Goal: Task Accomplishment & Management: Manage account settings

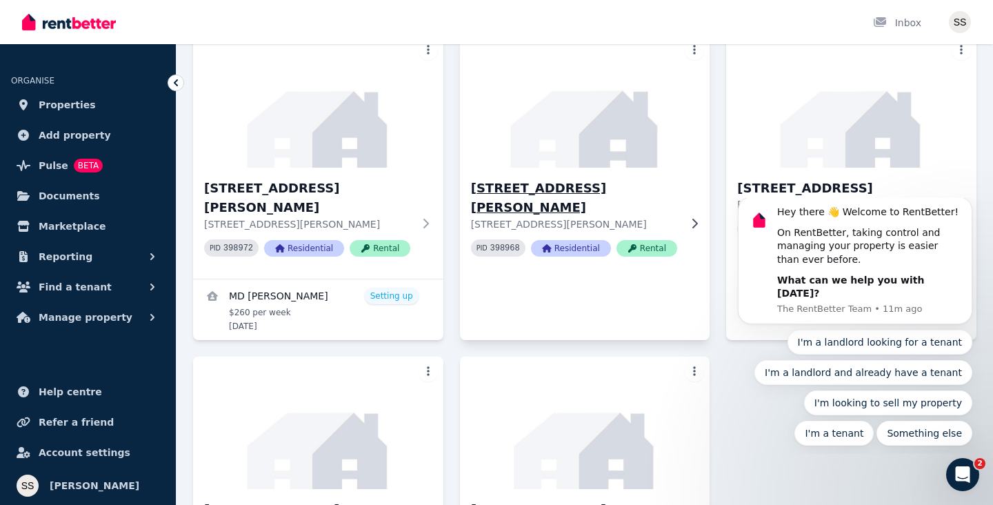
scroll to position [116, 0]
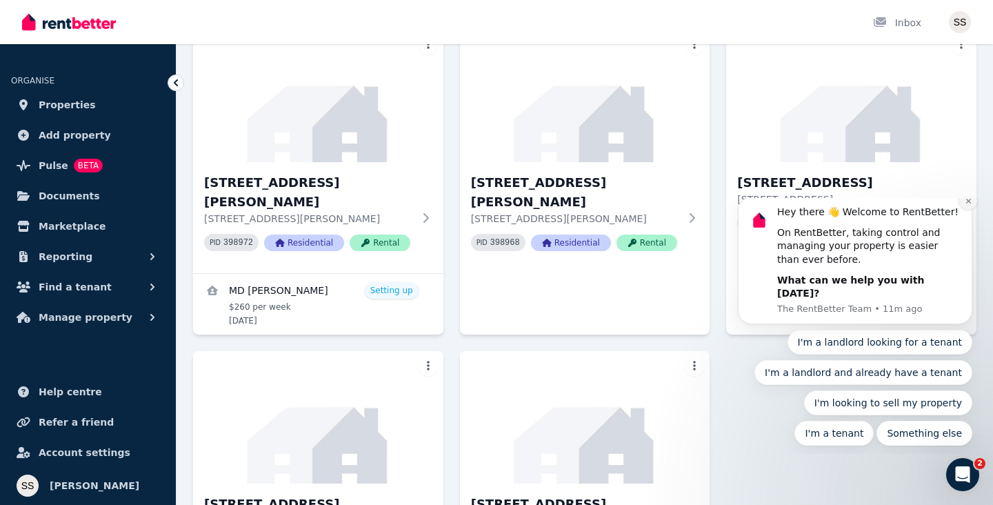
click at [966, 205] on icon "Dismiss notification" at bounding box center [968, 201] width 8 height 8
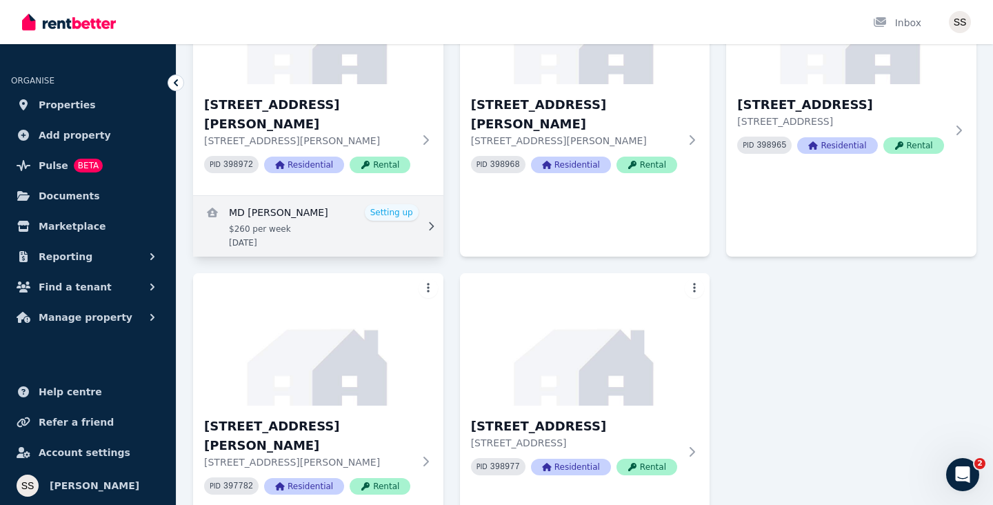
scroll to position [192, 0]
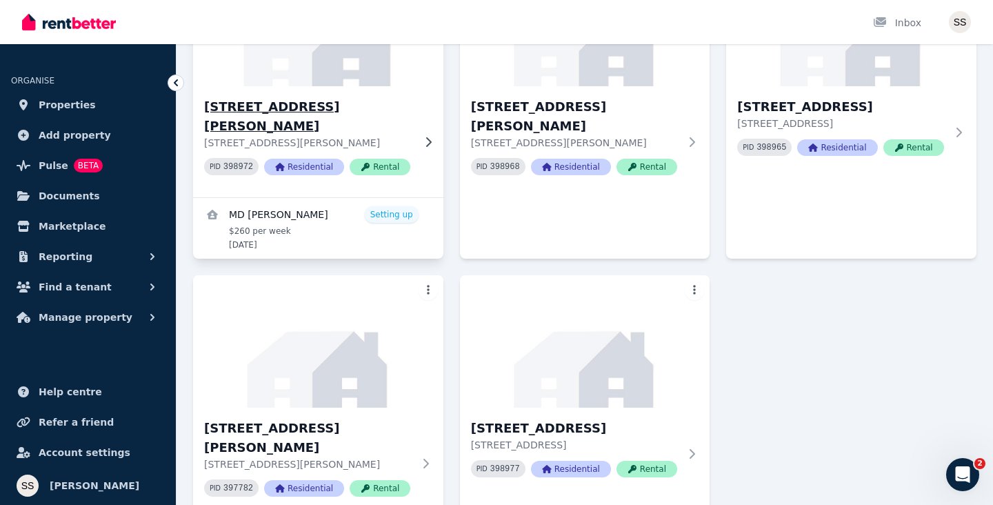
click at [429, 136] on icon at bounding box center [428, 141] width 14 height 11
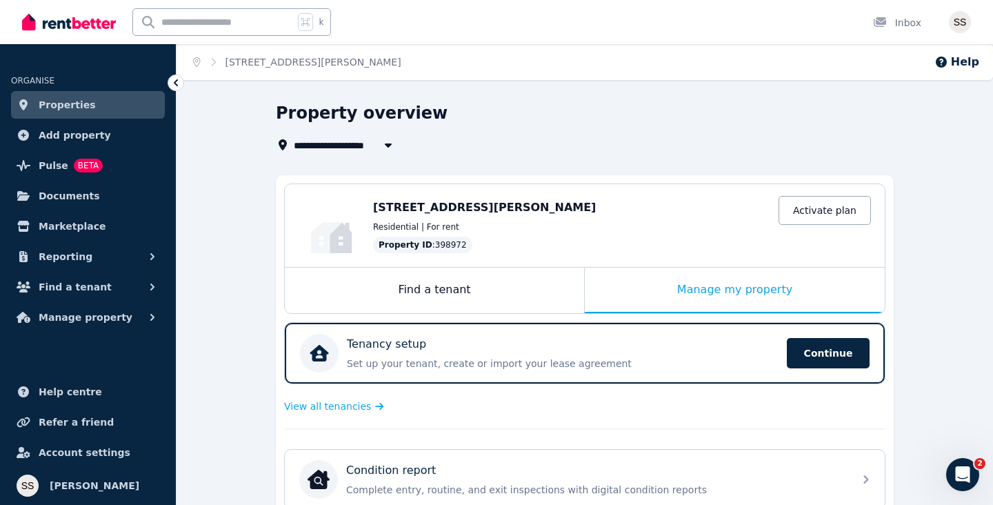
click at [174, 81] on icon at bounding box center [176, 83] width 14 height 14
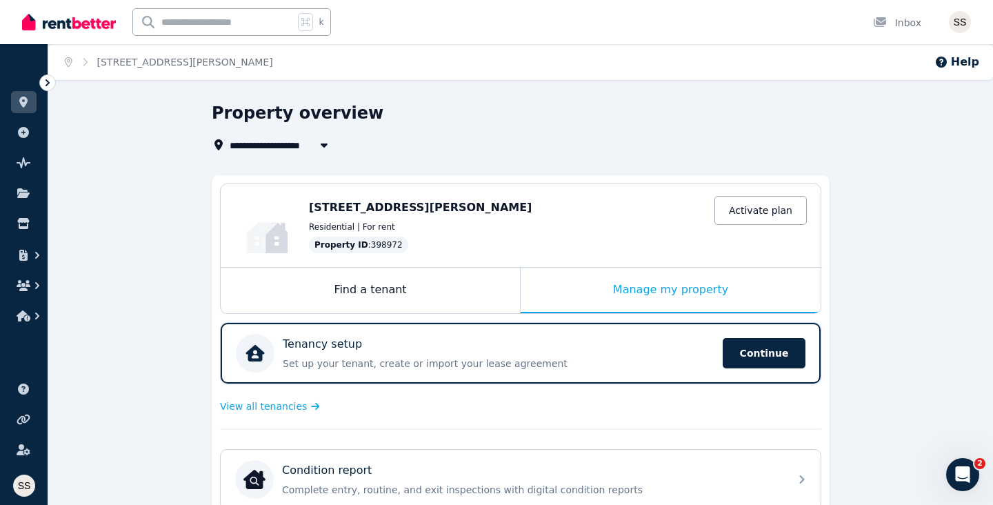
click at [48, 79] on icon at bounding box center [48, 83] width 14 height 14
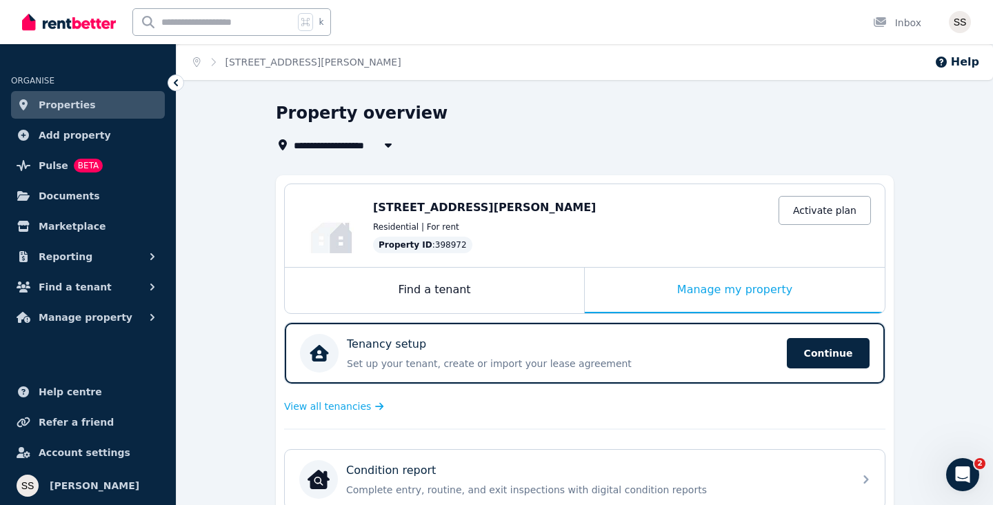
click at [49, 109] on span "Properties" at bounding box center [67, 105] width 57 height 17
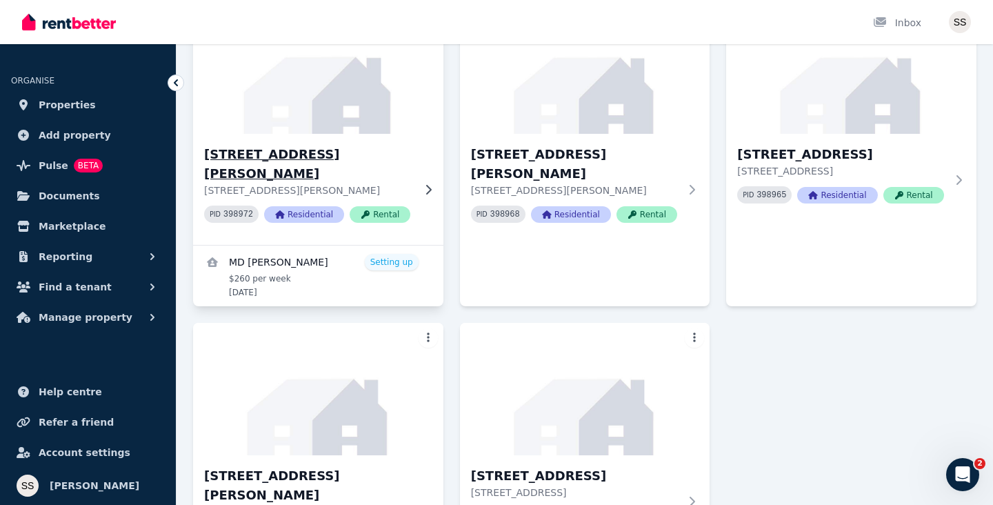
scroll to position [231, 0]
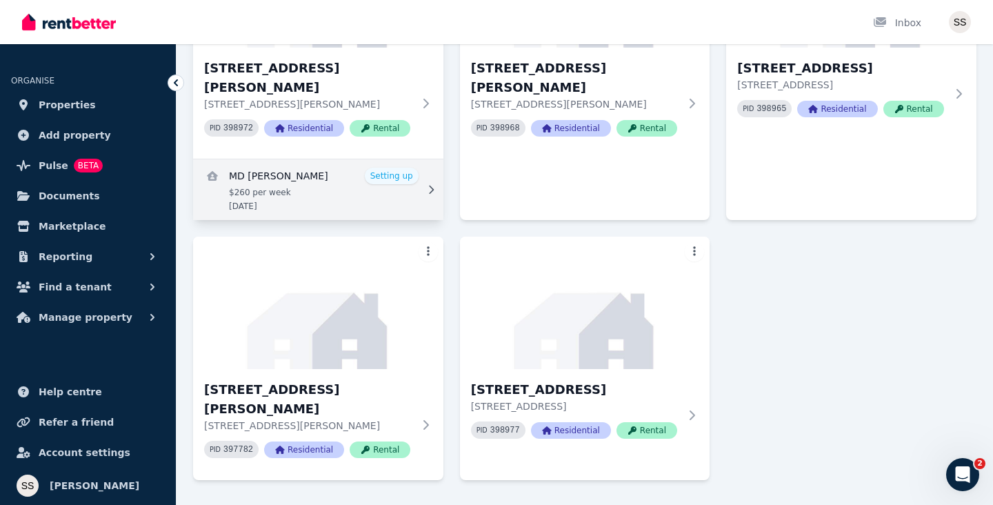
click at [340, 170] on link "View details for MD Tushar Ahmed" at bounding box center [318, 189] width 250 height 61
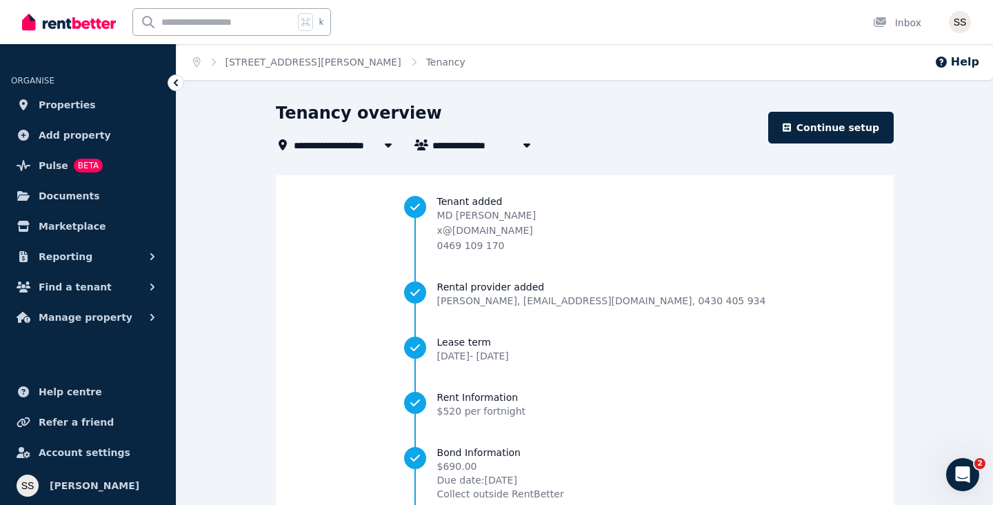
click at [174, 79] on icon at bounding box center [176, 83] width 14 height 14
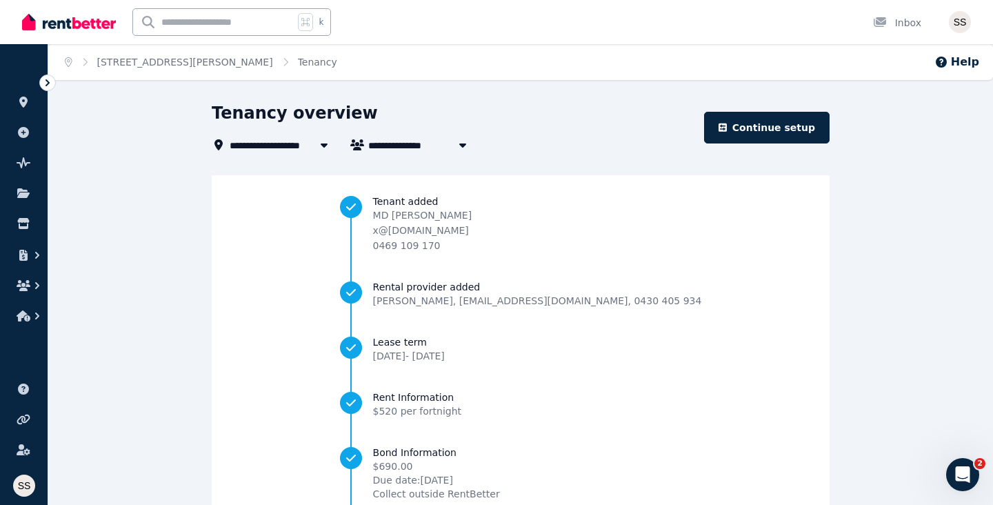
click at [50, 81] on icon at bounding box center [48, 83] width 14 height 14
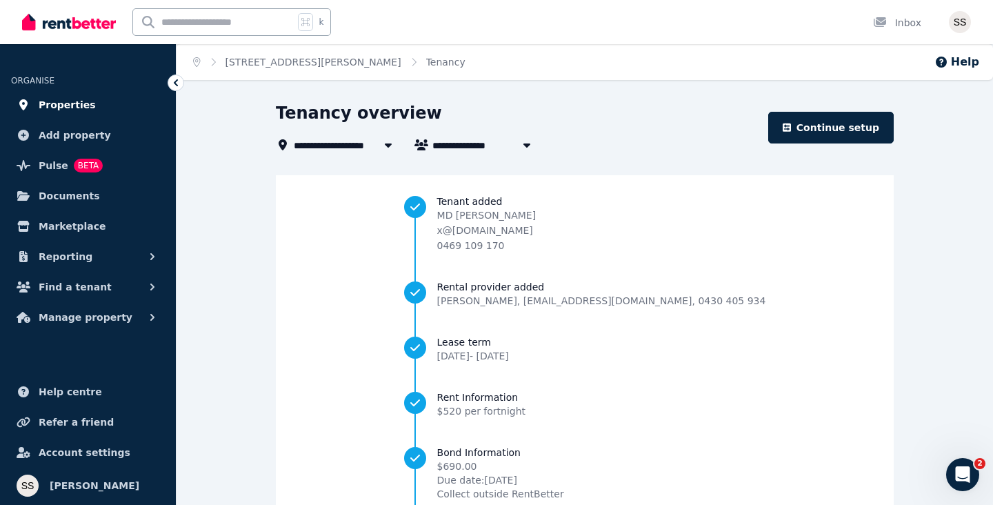
click at [59, 108] on span "Properties" at bounding box center [67, 105] width 57 height 17
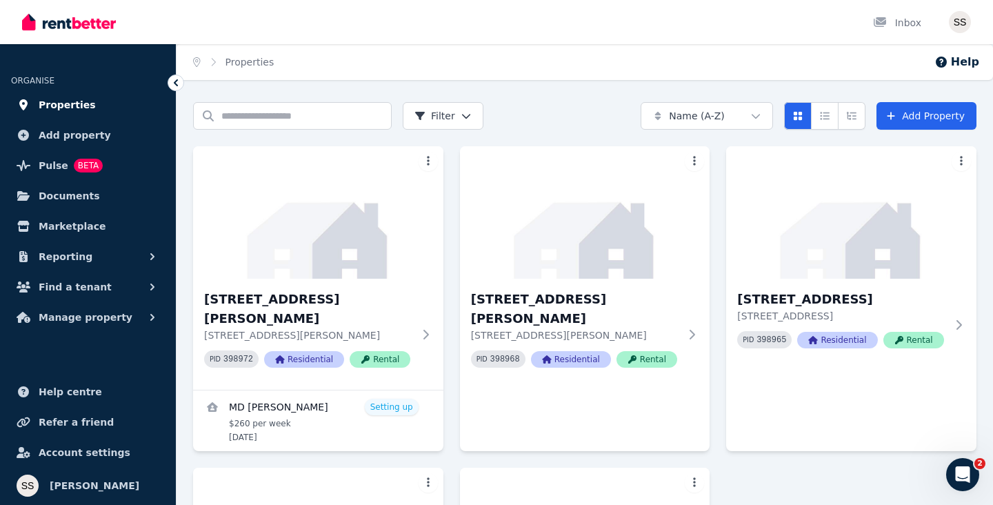
click at [88, 108] on link "Properties" at bounding box center [88, 105] width 154 height 28
click at [296, 219] on img at bounding box center [318, 212] width 263 height 139
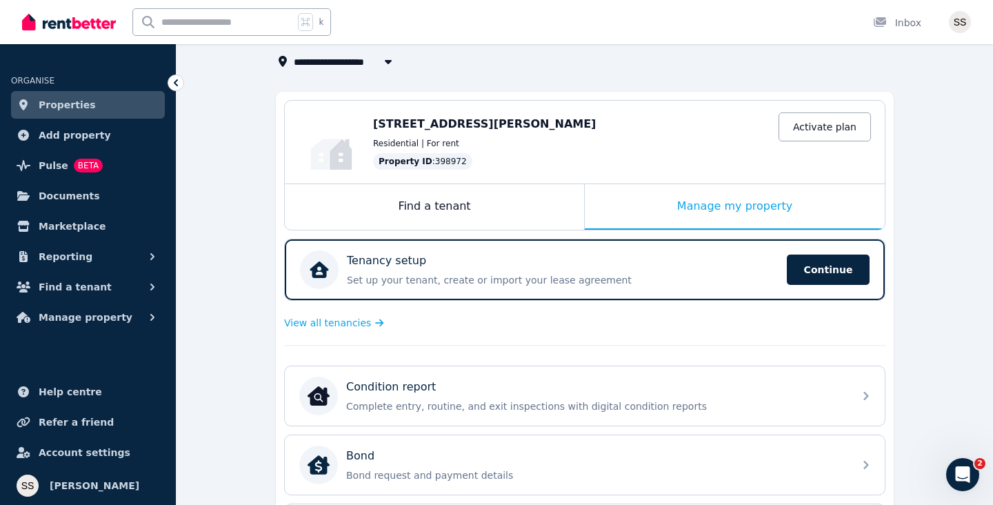
scroll to position [84, 0]
click at [631, 200] on div "Manage my property" at bounding box center [735, 205] width 300 height 45
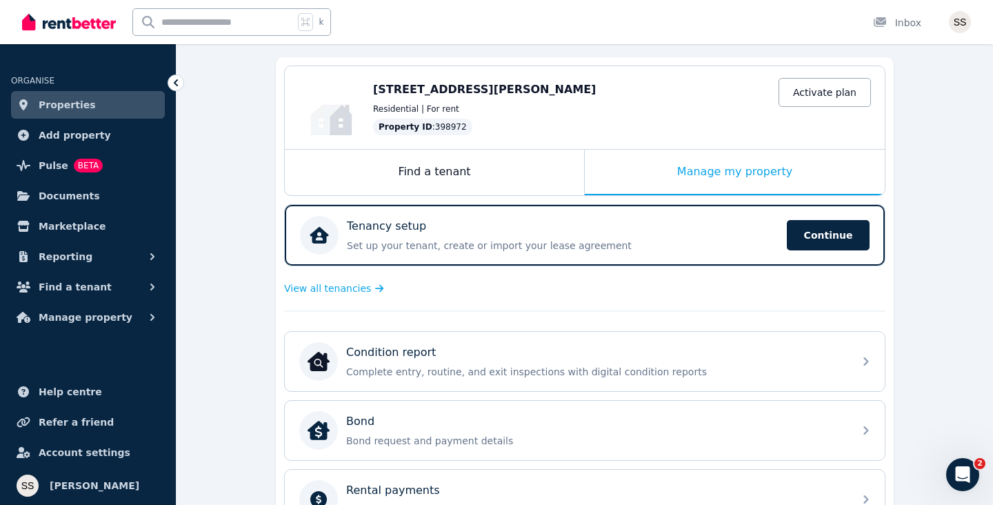
scroll to position [0, 0]
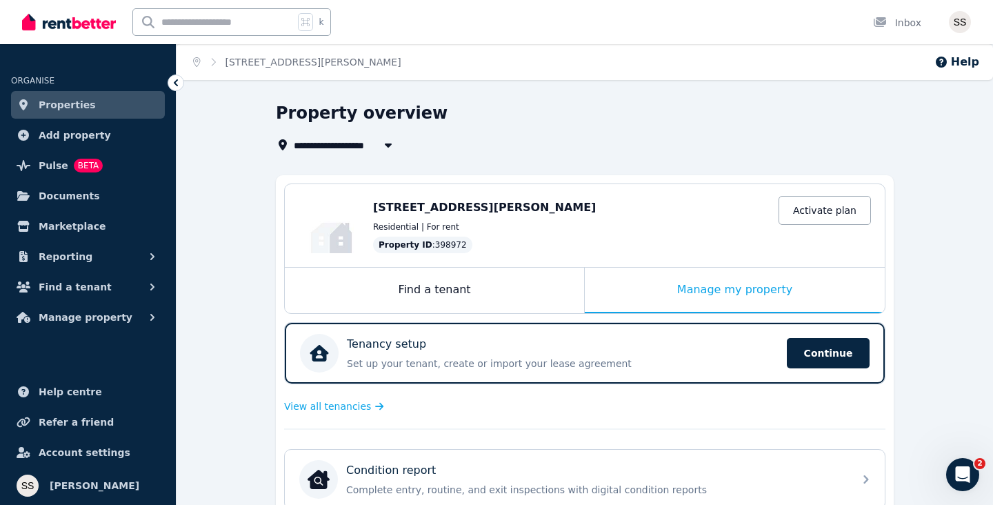
click at [175, 81] on icon at bounding box center [176, 82] width 4 height 7
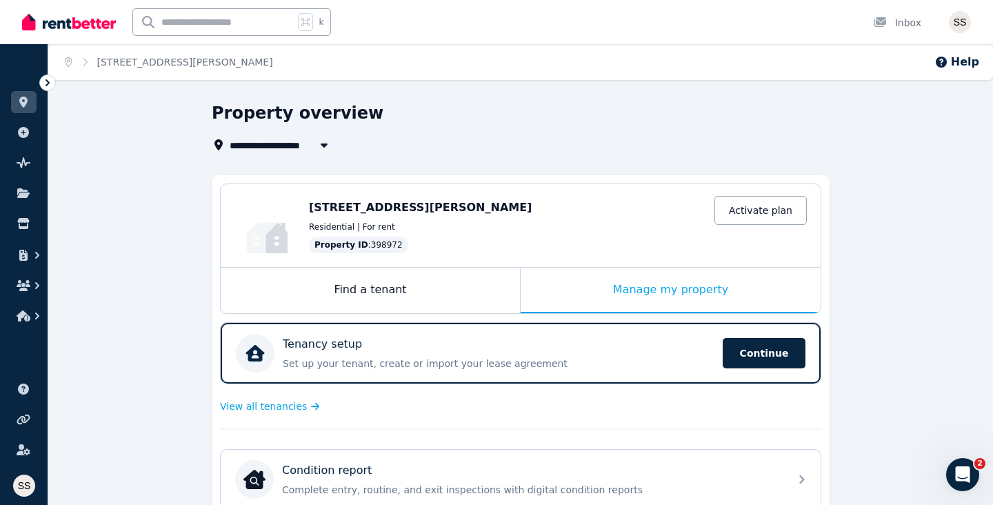
click at [45, 83] on icon at bounding box center [48, 83] width 14 height 14
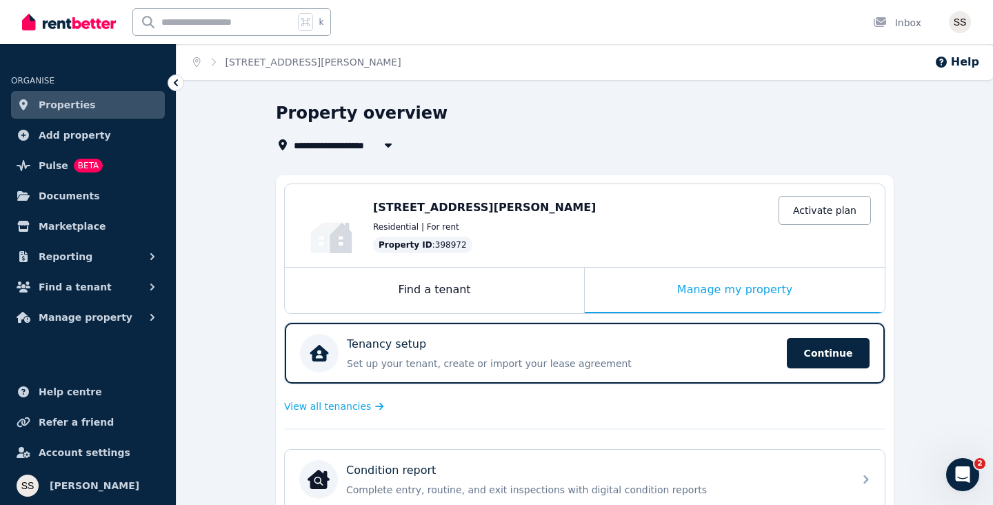
click at [54, 104] on span "Properties" at bounding box center [67, 105] width 57 height 17
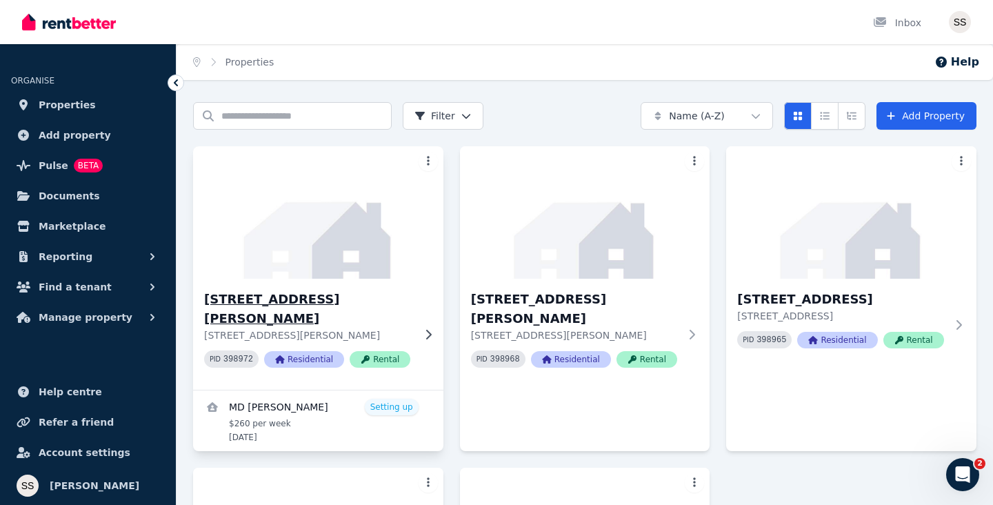
scroll to position [11, 0]
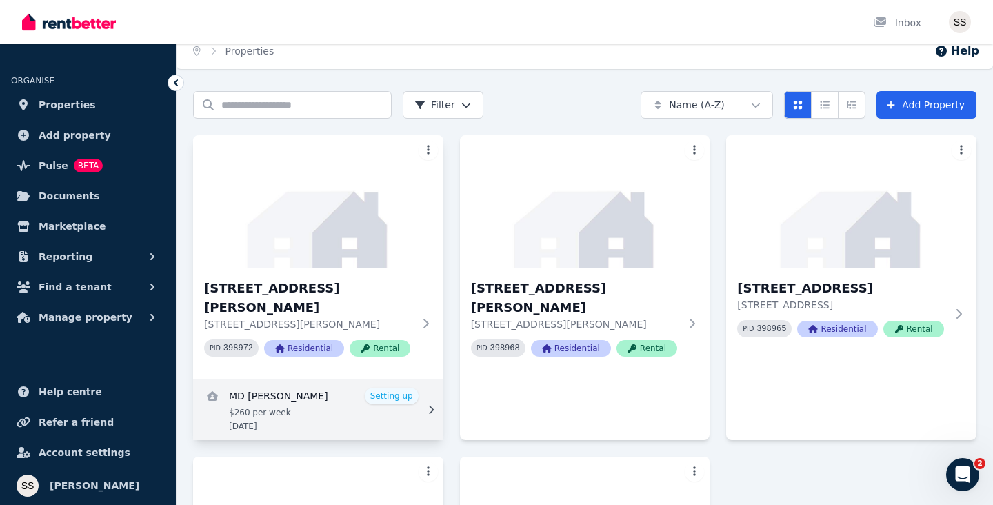
click at [385, 405] on link "View details for MD Tushar Ahmed" at bounding box center [318, 409] width 250 height 61
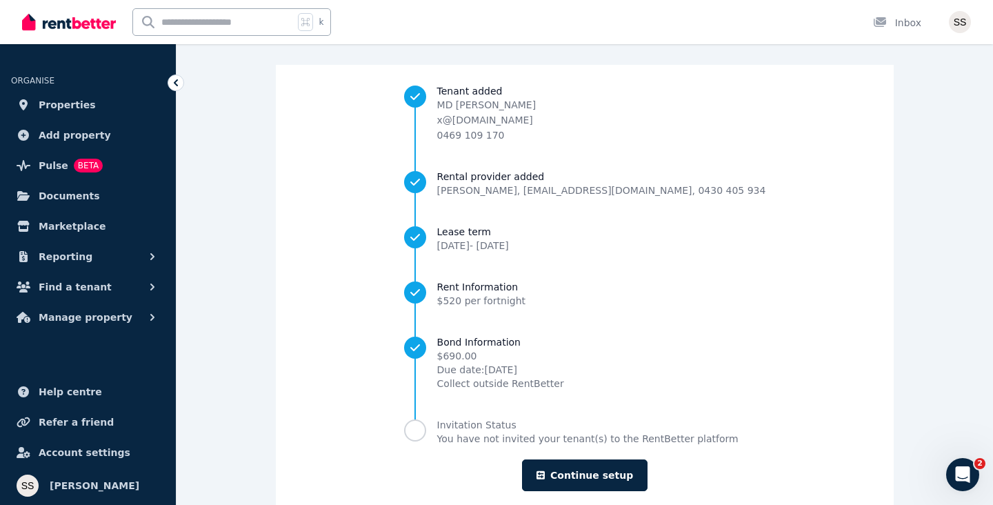
scroll to position [110, 0]
click at [94, 112] on link "Properties" at bounding box center [88, 105] width 154 height 28
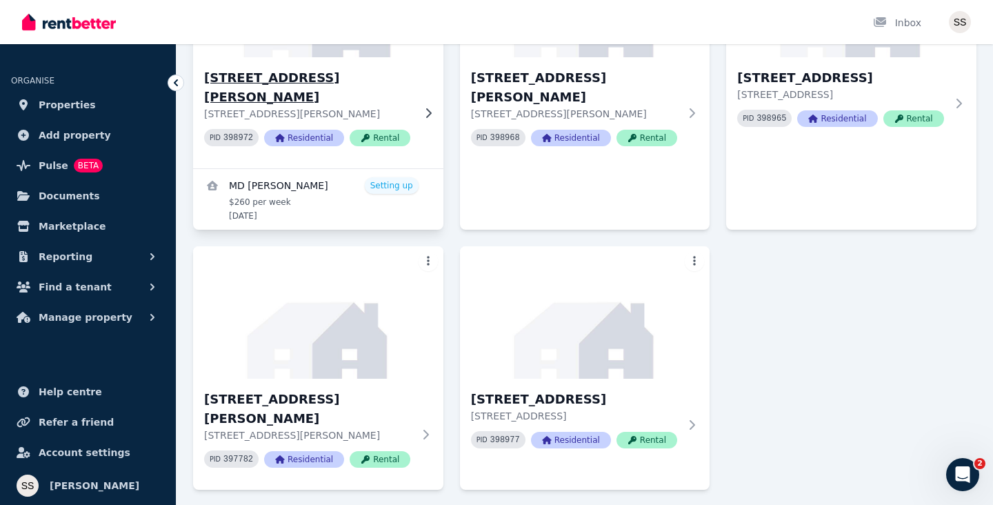
scroll to position [231, 0]
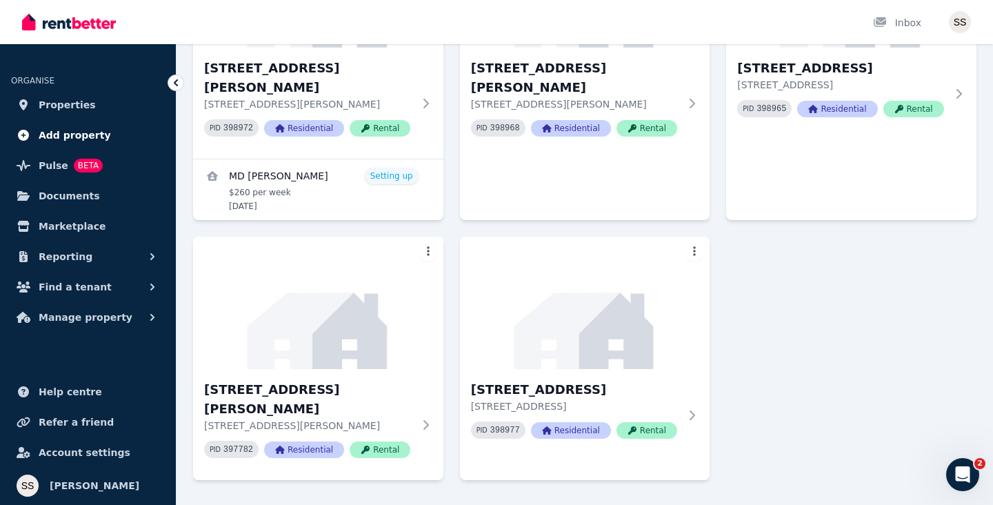
click at [57, 137] on span "Add property" at bounding box center [75, 135] width 72 height 17
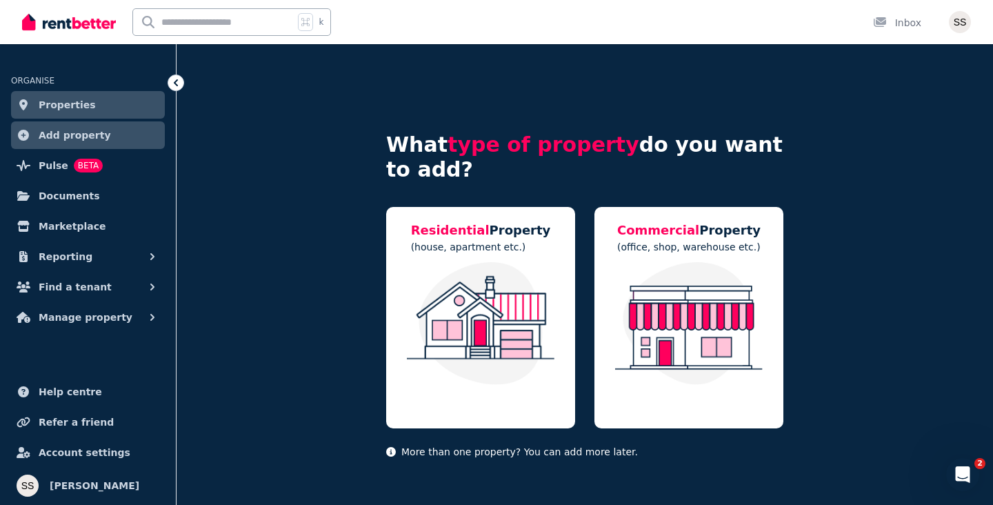
click at [179, 80] on icon at bounding box center [176, 83] width 14 height 14
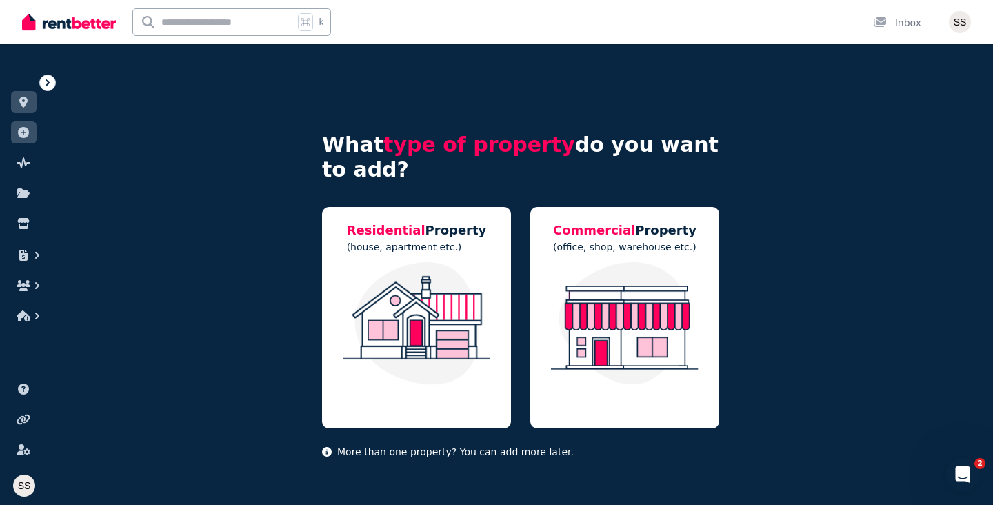
click at [45, 85] on icon at bounding box center [48, 83] width 14 height 14
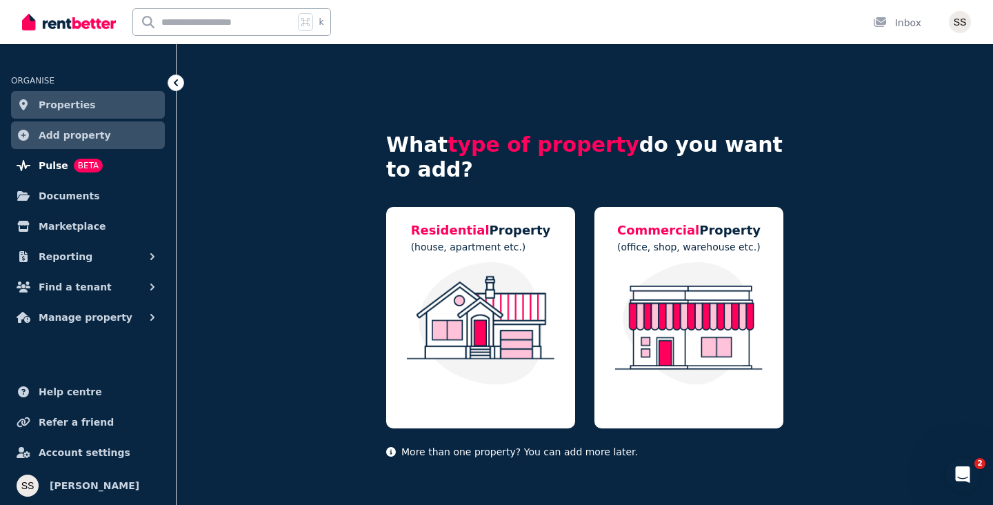
click at [50, 172] on span "Pulse" at bounding box center [54, 165] width 30 height 17
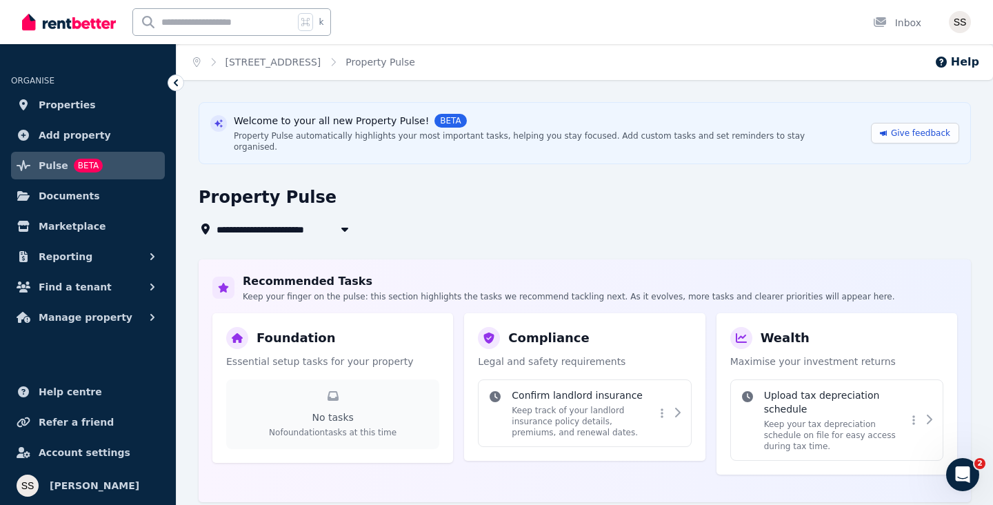
click at [343, 223] on icon "button" at bounding box center [345, 228] width 14 height 11
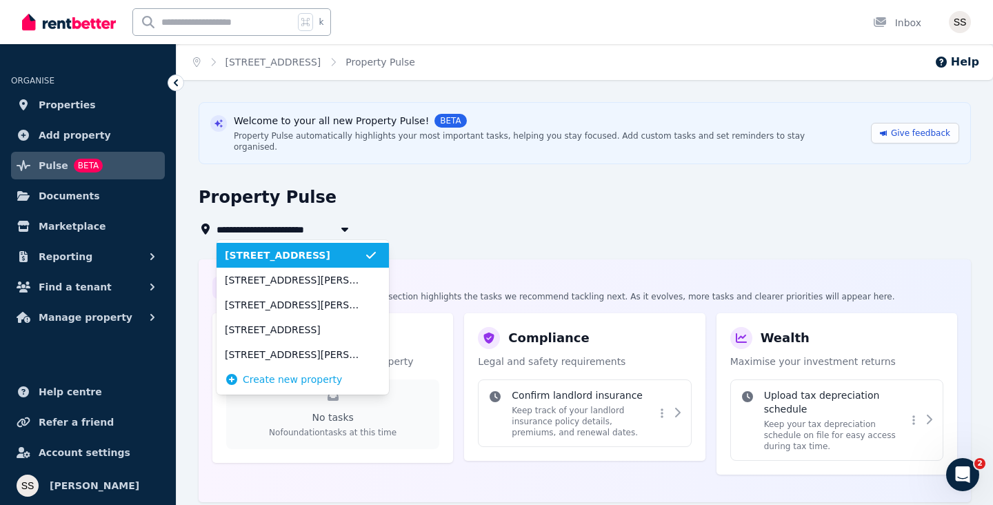
click at [343, 223] on icon "button" at bounding box center [345, 228] width 14 height 11
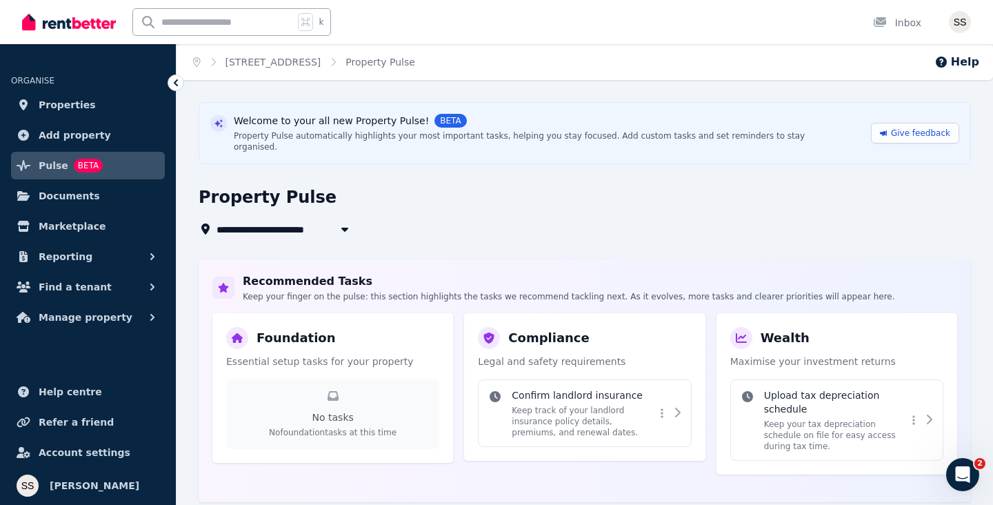
click at [343, 223] on icon "button" at bounding box center [345, 228] width 14 height 11
type input "**********"
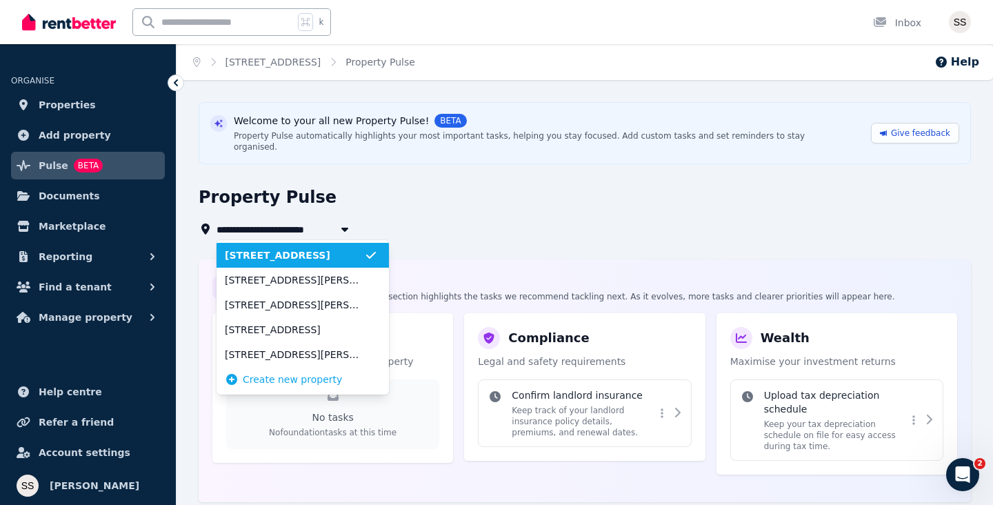
click at [343, 223] on icon "button" at bounding box center [345, 228] width 14 height 11
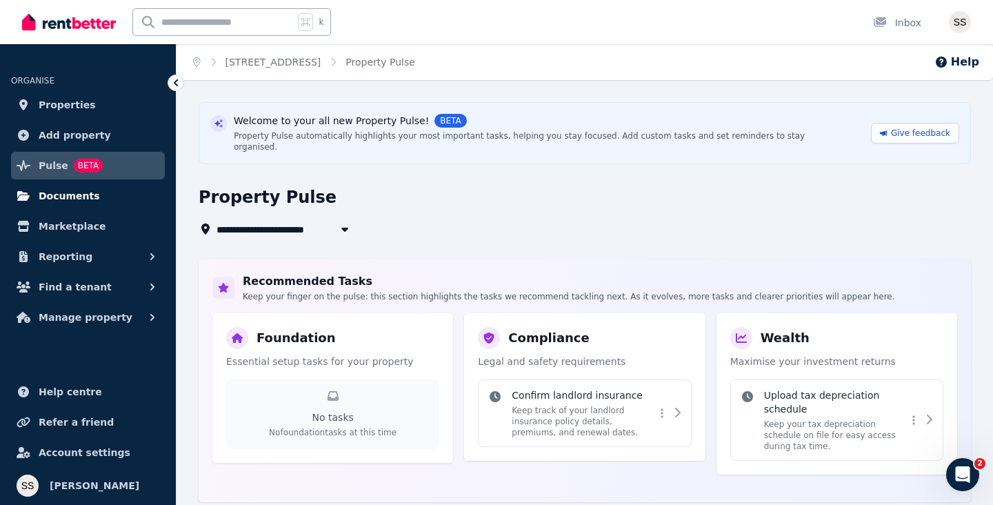
click at [82, 194] on span "Documents" at bounding box center [69, 196] width 61 height 17
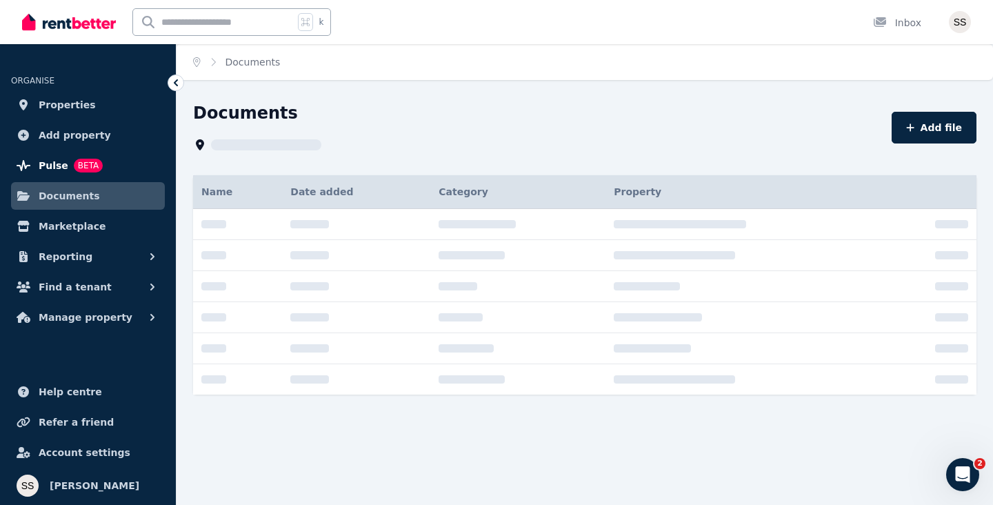
click at [121, 168] on link "Pulse BETA" at bounding box center [88, 166] width 154 height 28
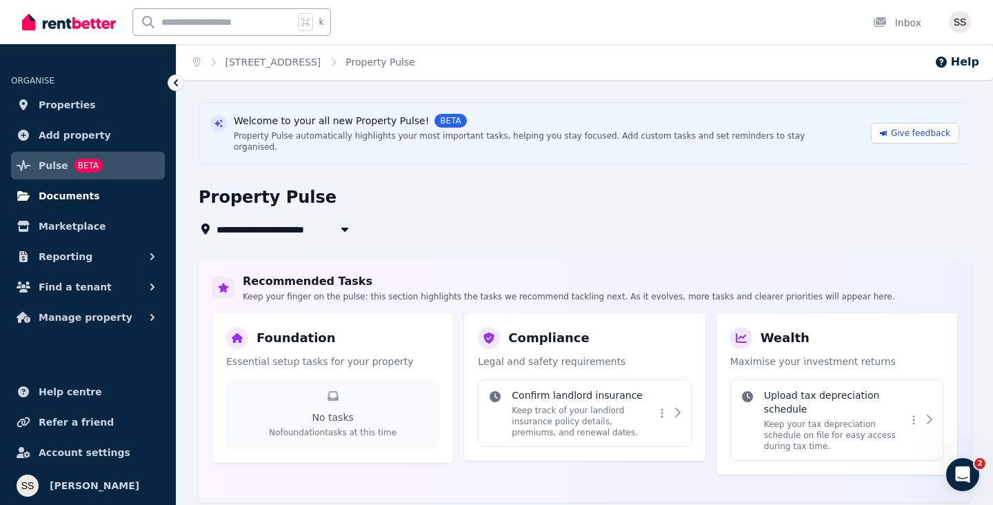
click at [107, 202] on link "Documents" at bounding box center [88, 196] width 154 height 28
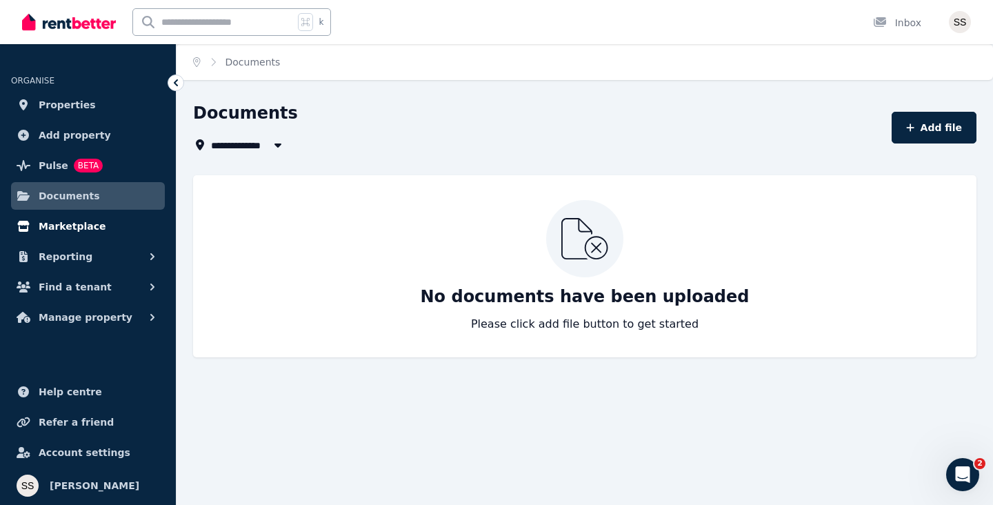
click at [96, 217] on link "Marketplace" at bounding box center [88, 226] width 154 height 28
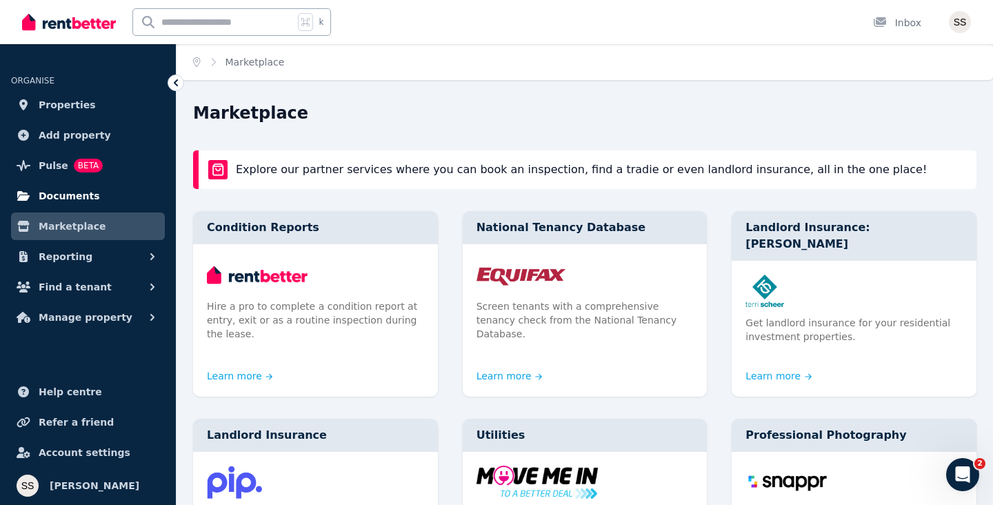
click at [111, 205] on link "Documents" at bounding box center [88, 196] width 154 height 28
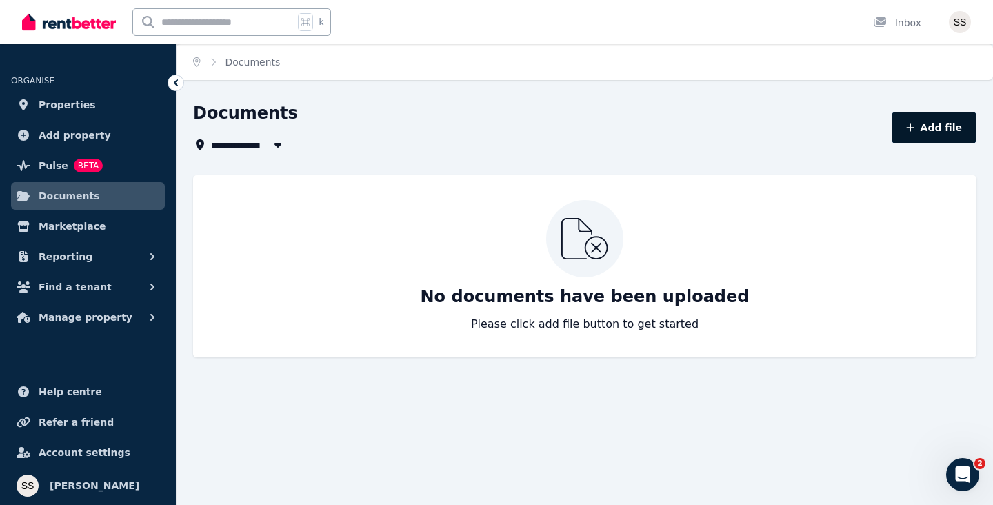
click at [937, 136] on button "Add file" at bounding box center [933, 128] width 85 height 32
select select "*****"
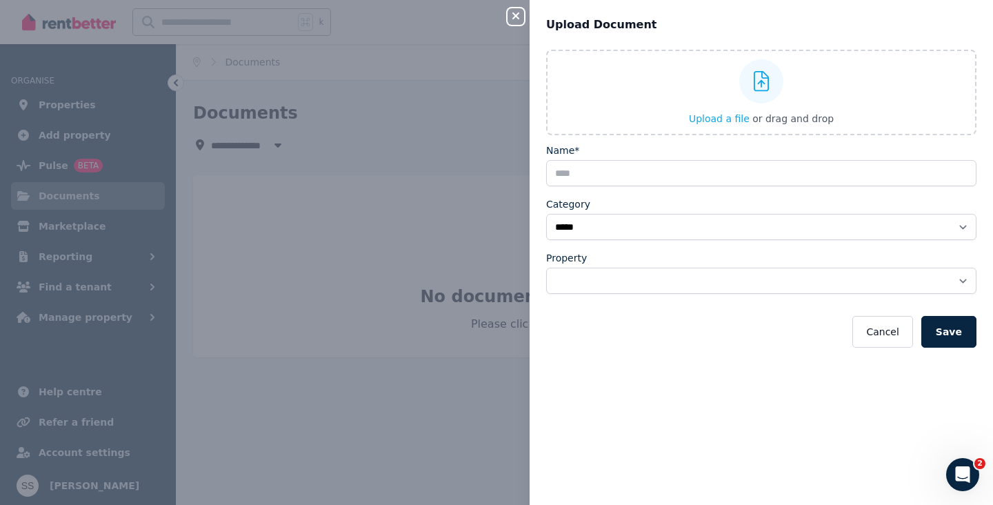
click at [511, 11] on icon "button" at bounding box center [515, 15] width 17 height 11
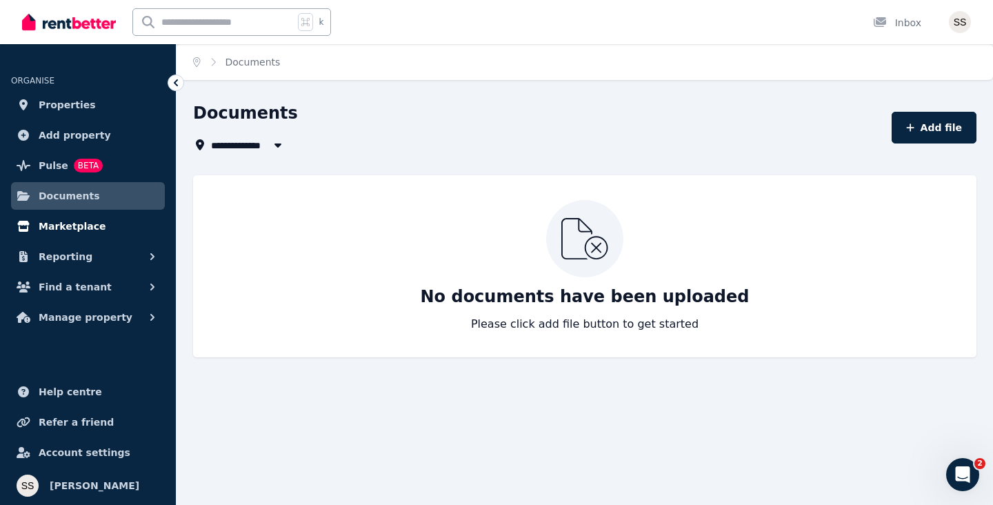
click at [60, 228] on span "Marketplace" at bounding box center [72, 226] width 67 height 17
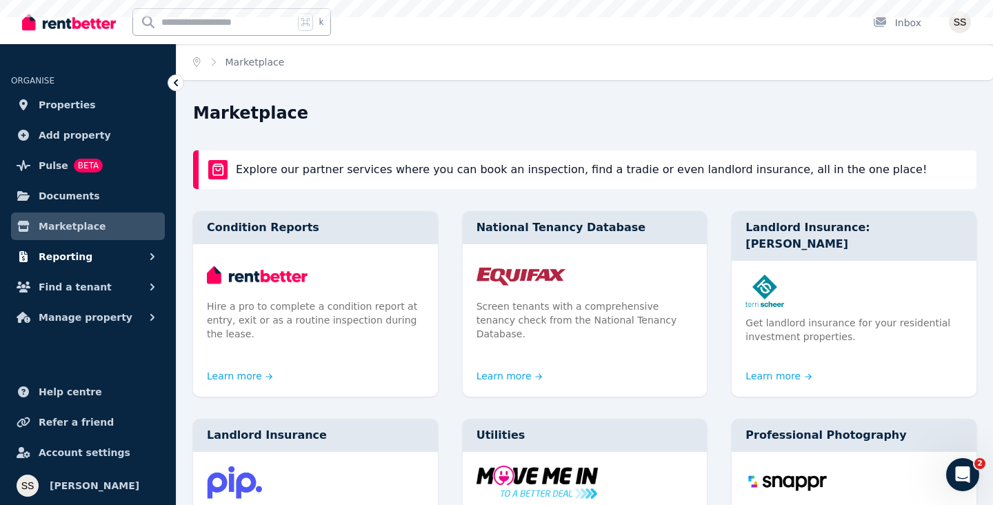
click at [71, 264] on button "Reporting" at bounding box center [88, 257] width 154 height 28
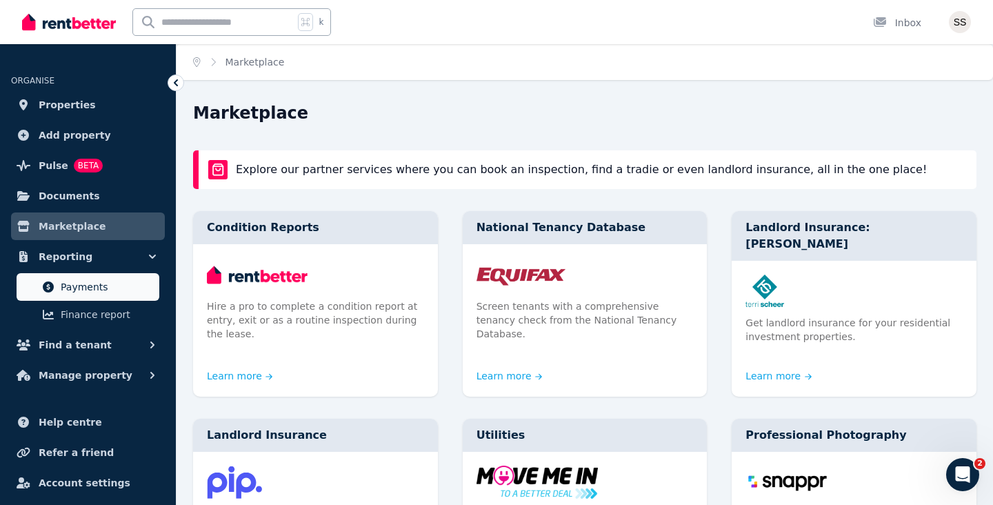
click at [88, 283] on span "Payments" at bounding box center [107, 286] width 93 height 17
